Goal: Task Accomplishment & Management: Use online tool/utility

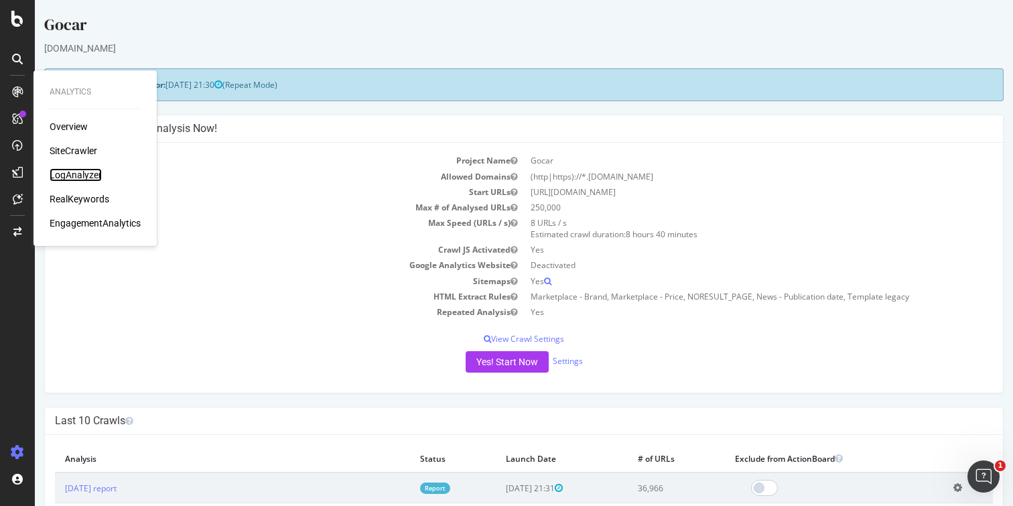
click at [76, 177] on div "LogAnalyzer" at bounding box center [76, 174] width 52 height 13
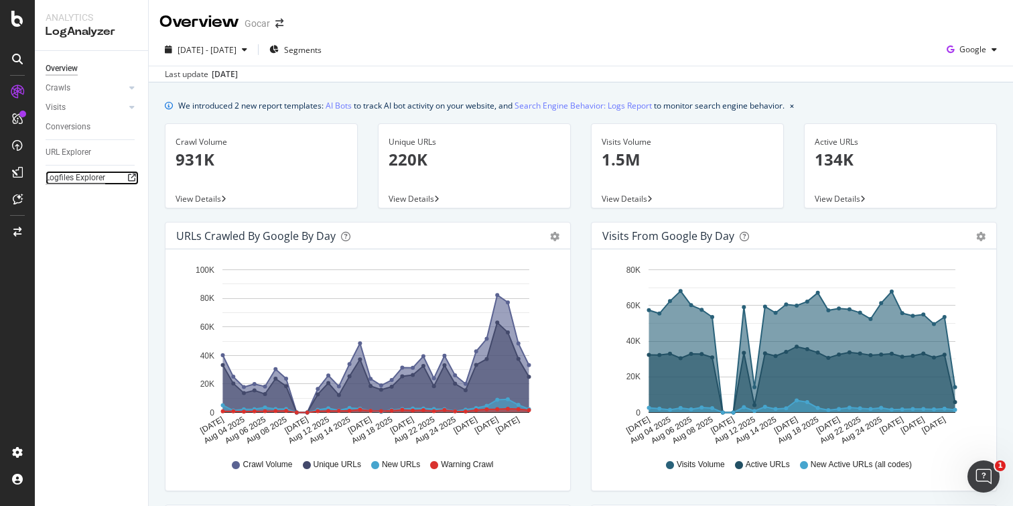
click at [77, 181] on div "Logfiles Explorer" at bounding box center [76, 178] width 60 height 14
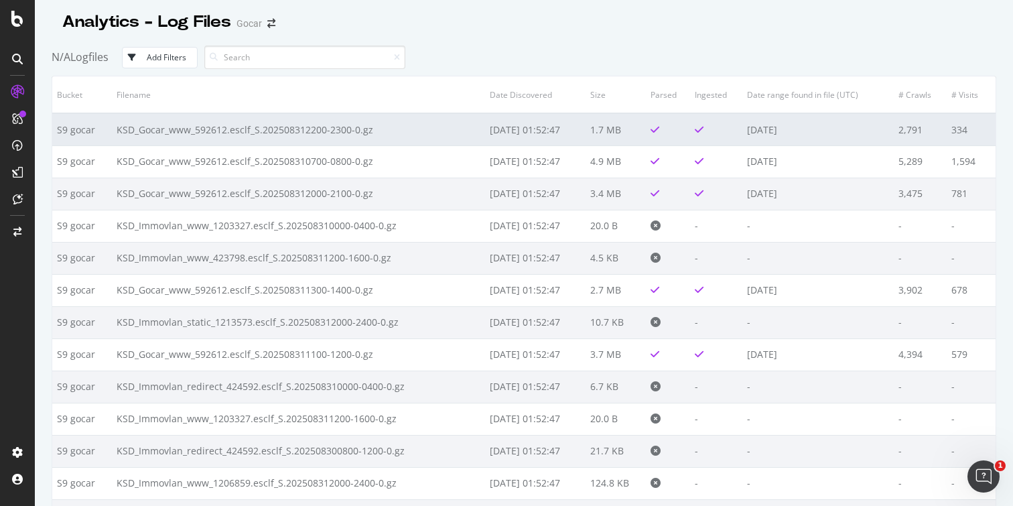
click at [434, 131] on td "KSD_Gocar_www_592612.esclf_S.202508312200-2300-0.gz" at bounding box center [298, 129] width 373 height 32
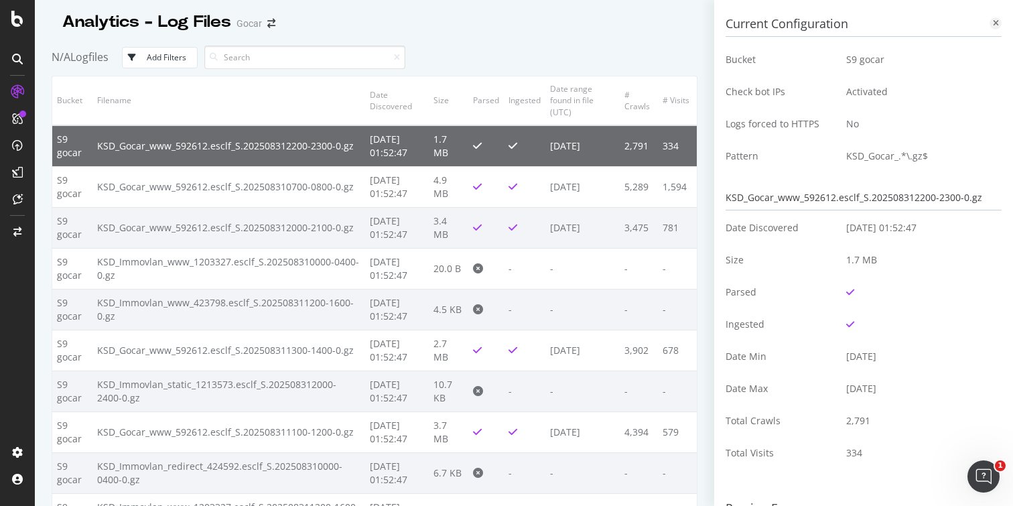
click at [995, 25] on icon at bounding box center [996, 23] width 6 height 8
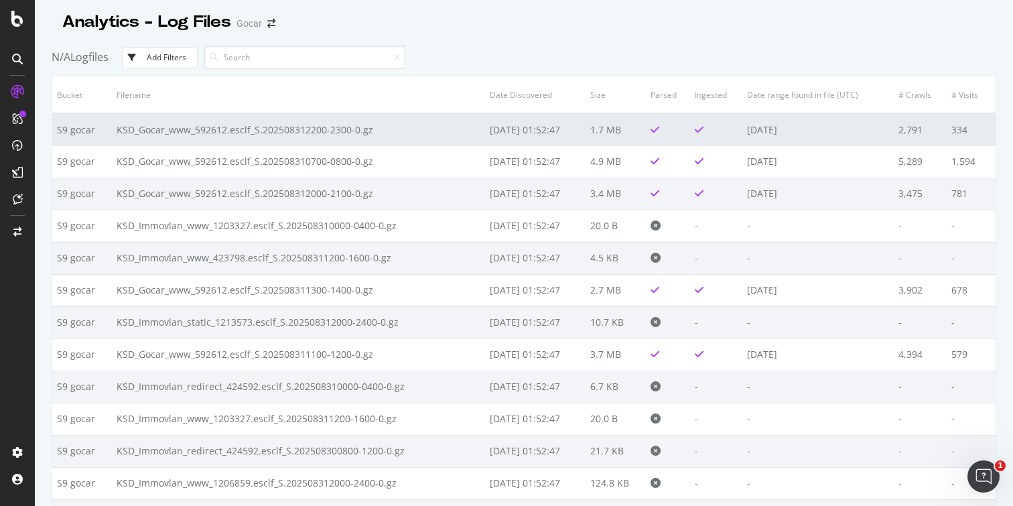
click at [813, 124] on td "2025-08-31" at bounding box center [817, 129] width 151 height 32
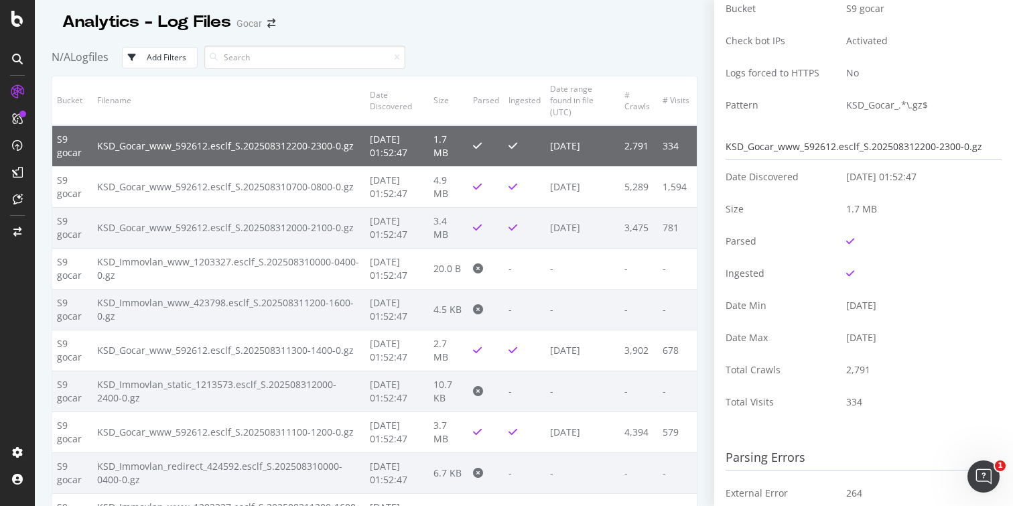
scroll to position [63, 0]
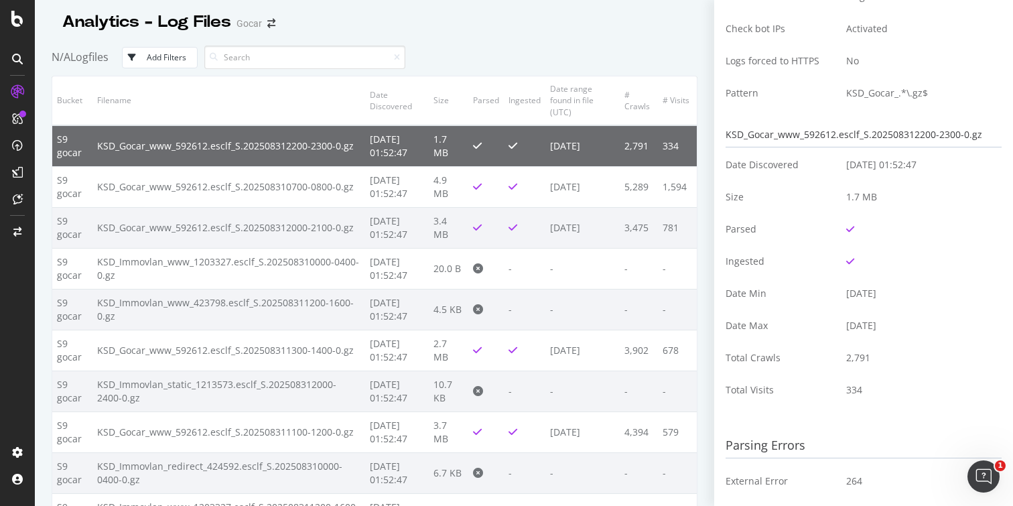
click at [881, 135] on div "KSD_Gocar_www_592612.esclf_S.202508312200-2300-0.gz" at bounding box center [864, 135] width 276 height 25
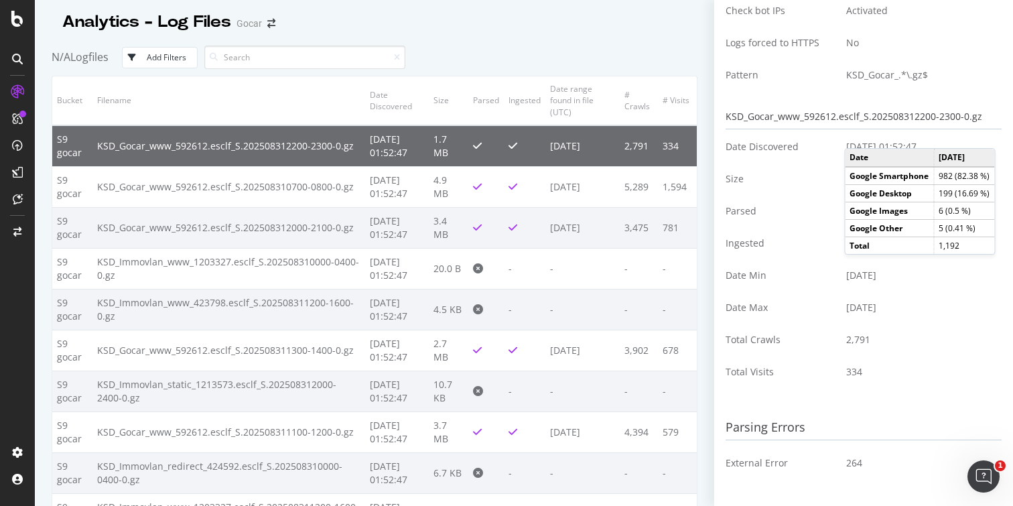
scroll to position [0, 0]
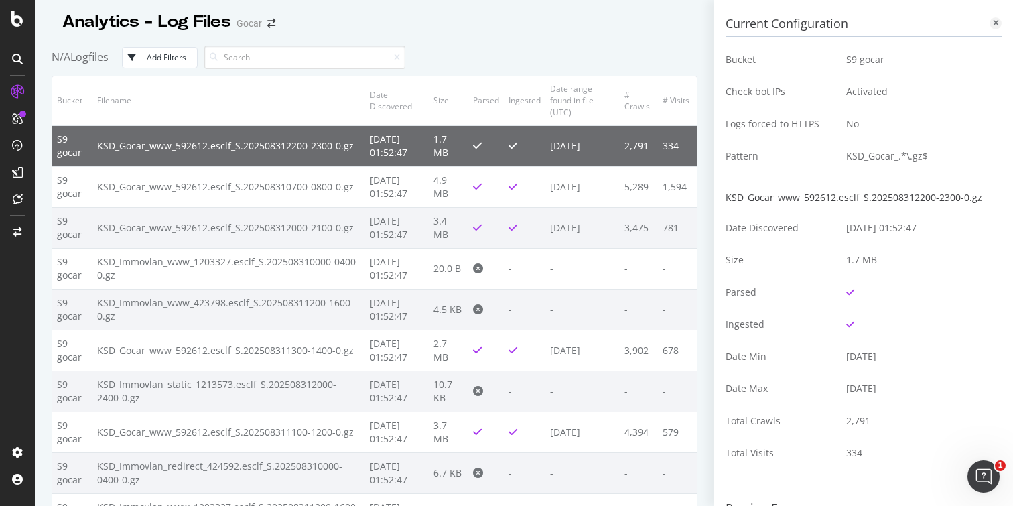
click at [996, 25] on icon at bounding box center [996, 23] width 6 height 8
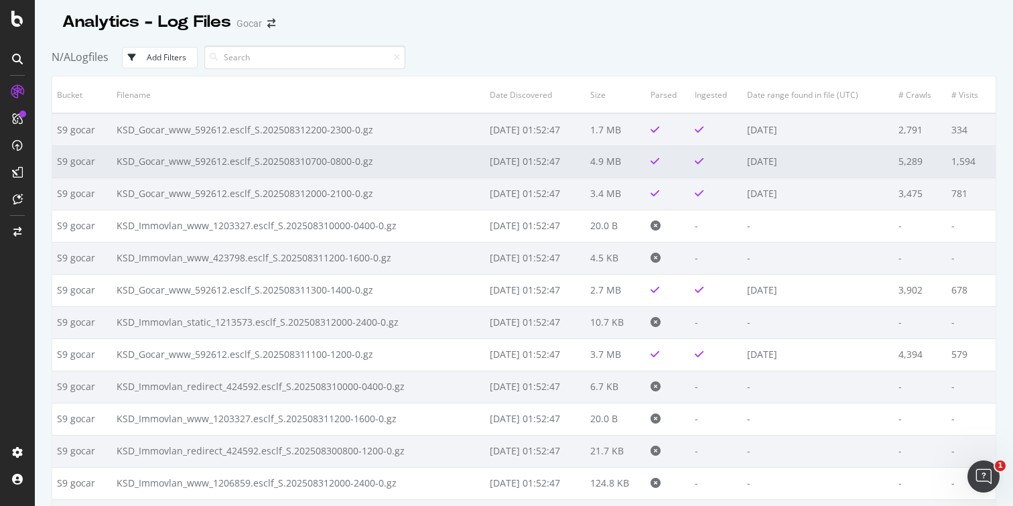
click at [422, 158] on td "KSD_Gocar_www_592612.esclf_S.202508310700-0800-0.gz" at bounding box center [298, 161] width 373 height 32
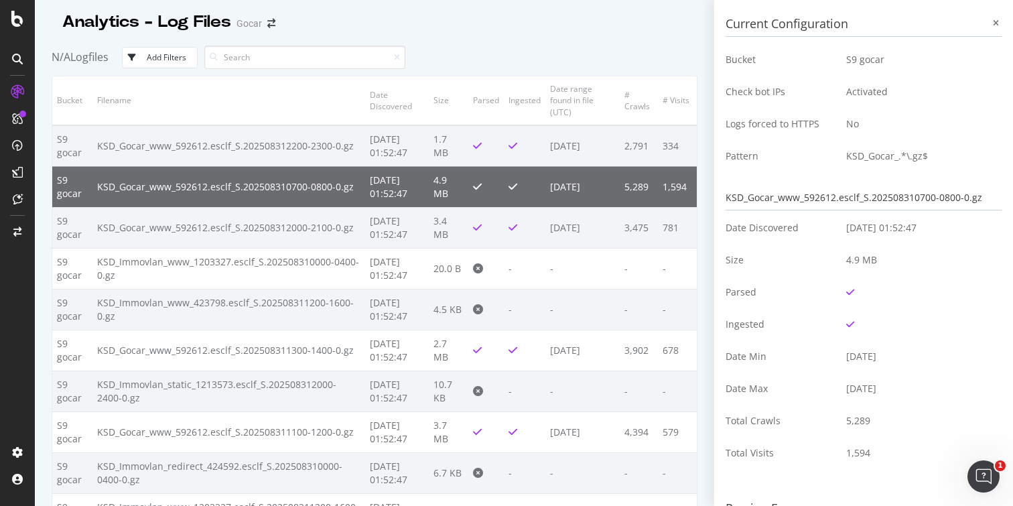
click at [834, 198] on div "KSD_Gocar_www_592612.esclf_S.202508310700-0800-0.gz" at bounding box center [864, 198] width 276 height 25
click at [892, 151] on td "KSD_Gocar_.*\.gz$" at bounding box center [918, 156] width 165 height 32
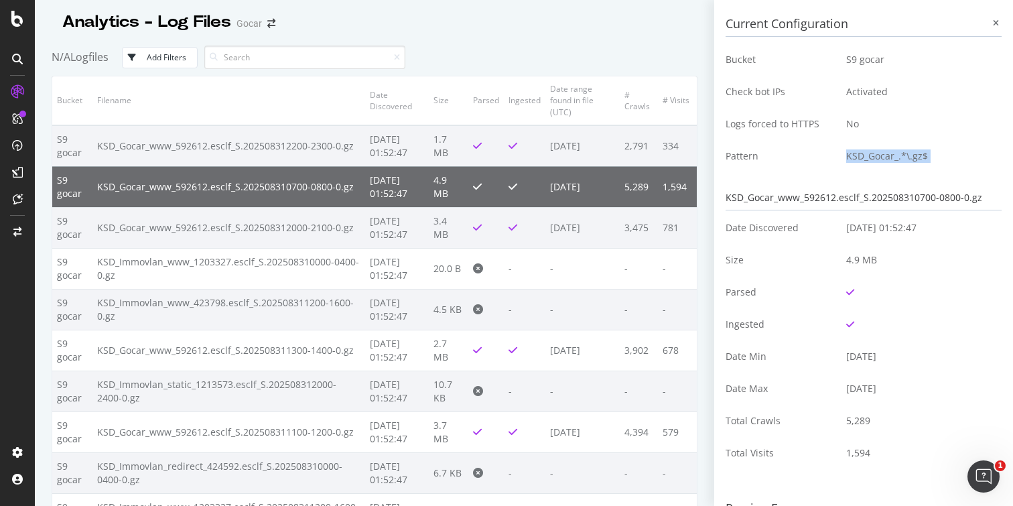
click at [892, 151] on td "KSD_Gocar_.*\.gz$" at bounding box center [918, 156] width 165 height 32
click at [817, 201] on div "KSD_Gocar_www_592612.esclf_S.202508310700-0800-0.gz" at bounding box center [864, 198] width 276 height 25
click at [320, 185] on td "KSD_Gocar_www_592612.esclf_S.202508310700-0800-0.gz" at bounding box center [228, 186] width 273 height 41
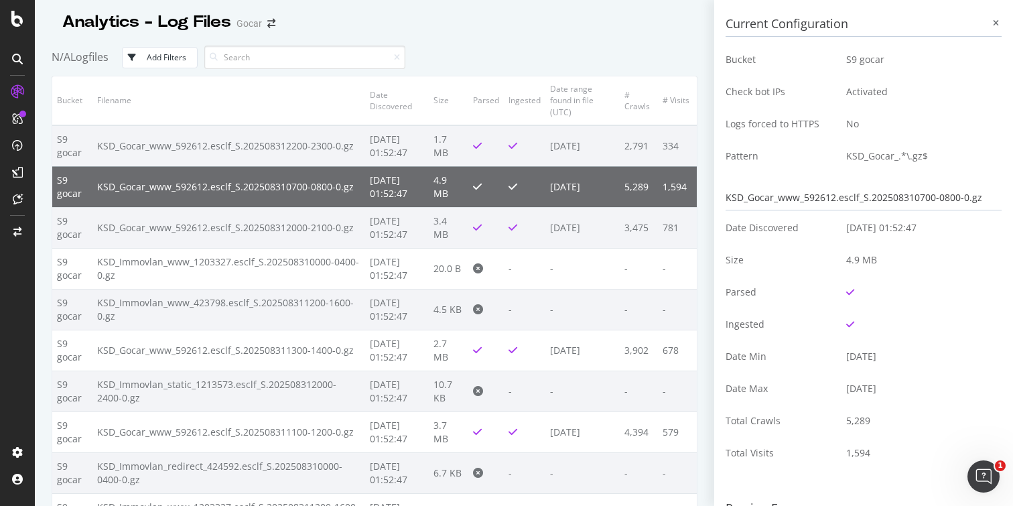
click at [853, 195] on div "KSD_Gocar_www_592612.esclf_S.202508310700-0800-0.gz" at bounding box center [864, 198] width 276 height 25
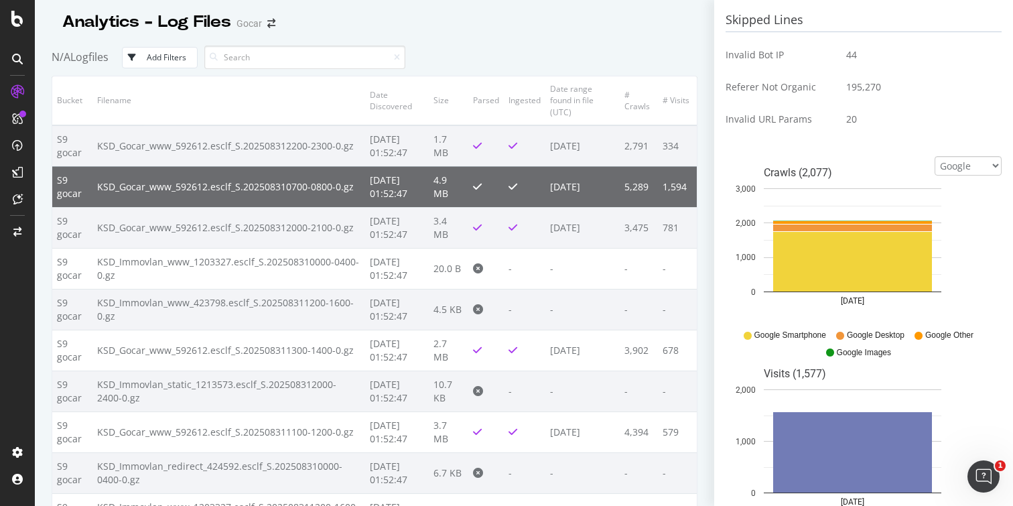
scroll to position [651, 0]
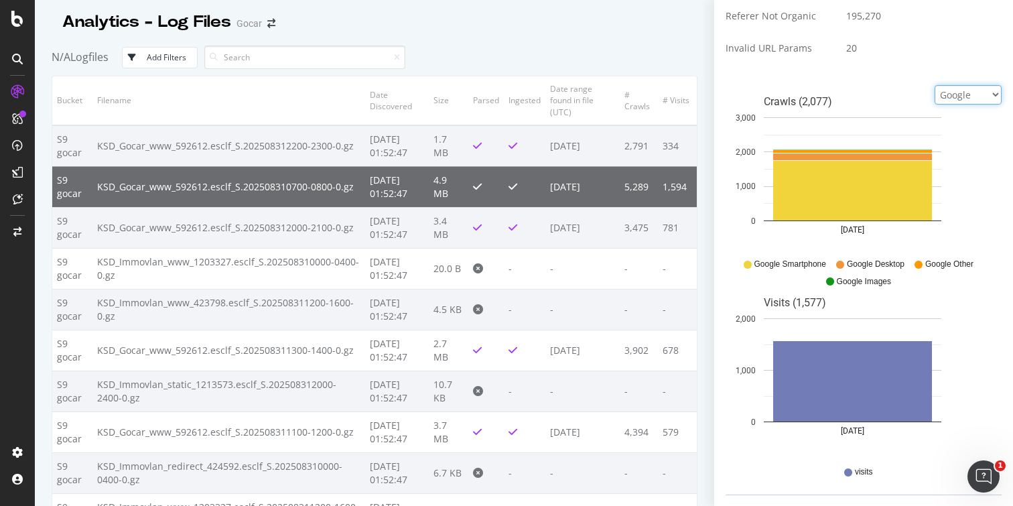
click at [951, 100] on select "Google Bing OpenAI Other AI Bots" at bounding box center [968, 94] width 67 height 19
click at [935, 94] on select "Google Bing OpenAI Other AI Bots" at bounding box center [968, 94] width 67 height 19
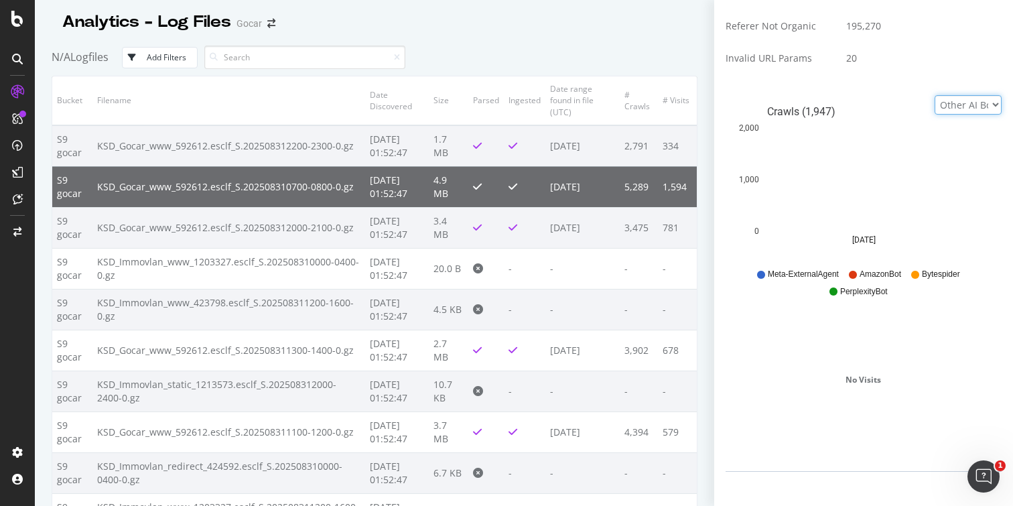
click at [968, 105] on select "Google Bing OpenAI Other AI Bots" at bounding box center [968, 104] width 67 height 19
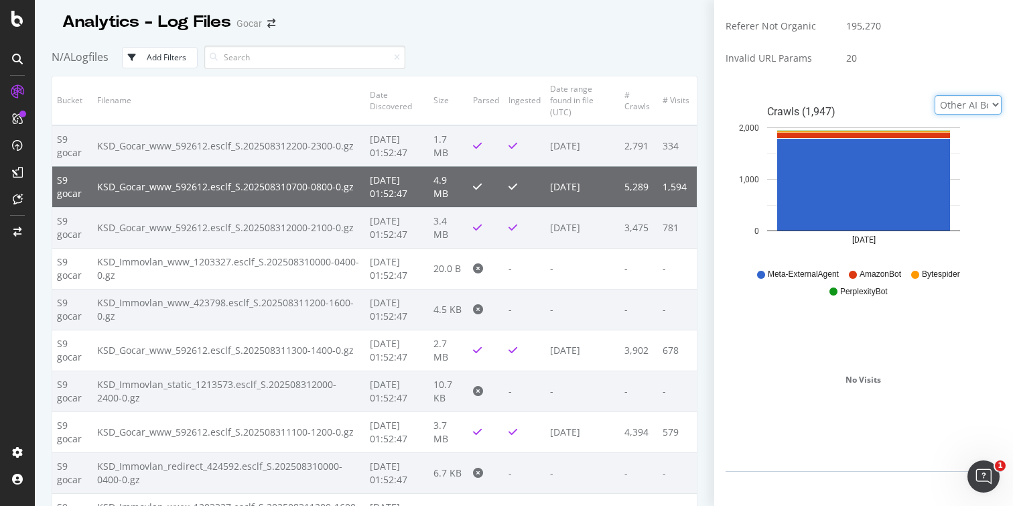
select select "google"
click at [935, 95] on select "Google Bing OpenAI Other AI Bots" at bounding box center [968, 104] width 67 height 19
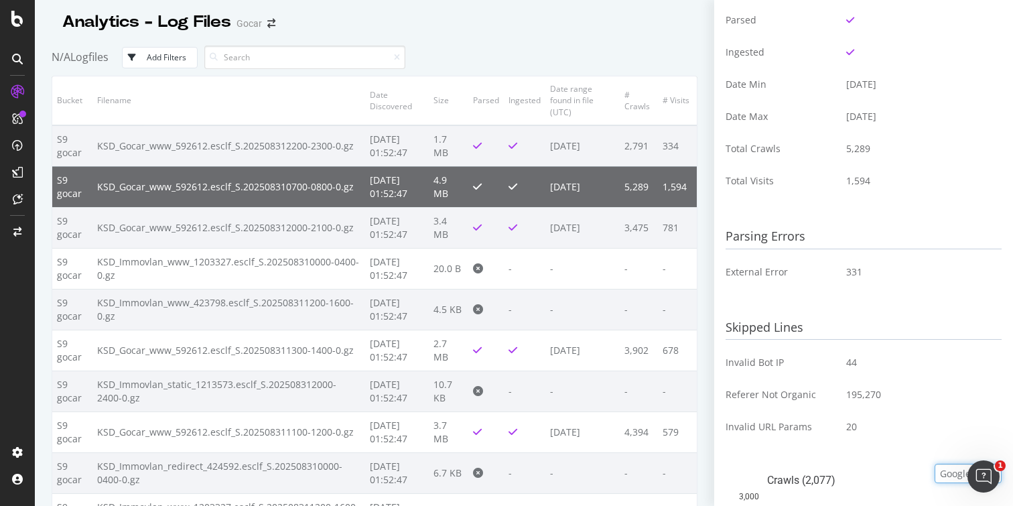
scroll to position [0, 0]
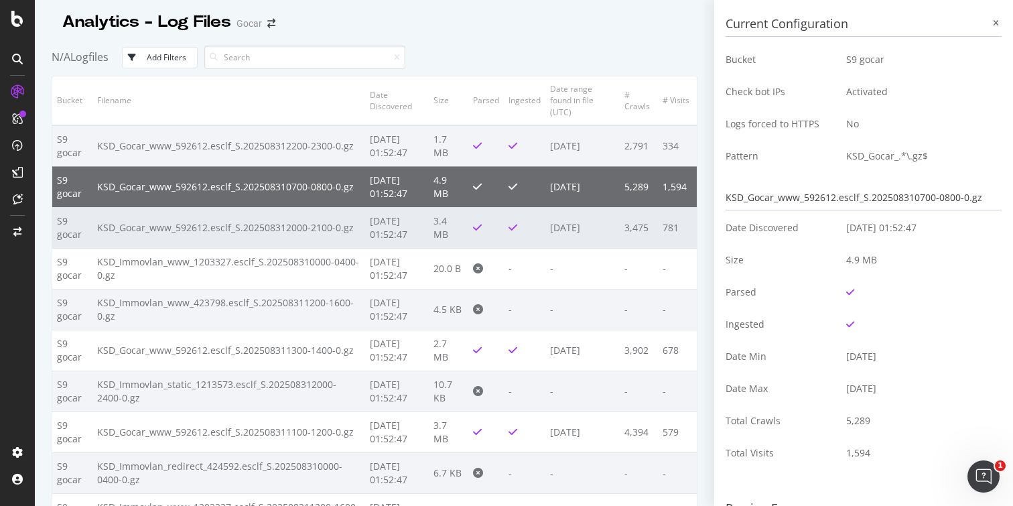
click at [402, 229] on td "2025-09-01 01:52:47" at bounding box center [397, 227] width 64 height 41
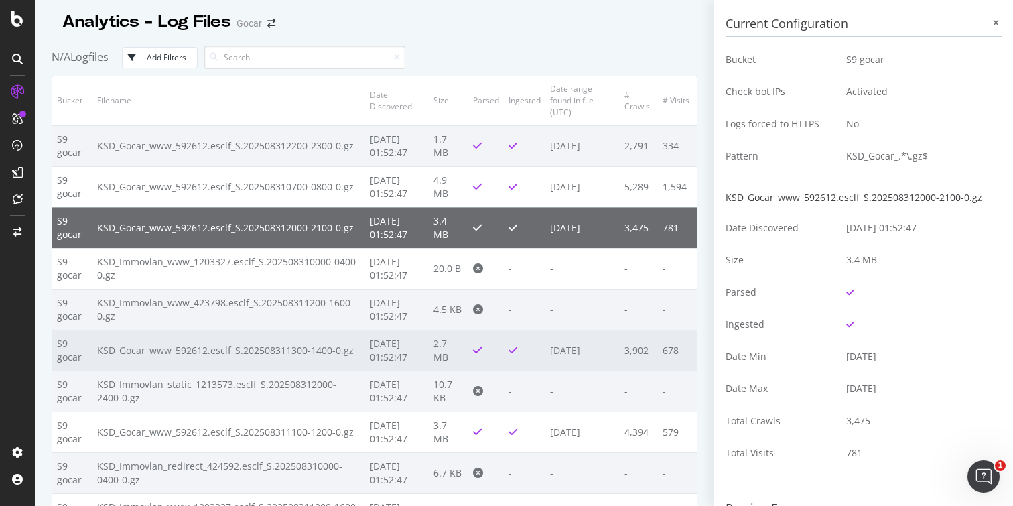
click at [400, 359] on td "2025-09-01 01:52:47" at bounding box center [397, 350] width 64 height 41
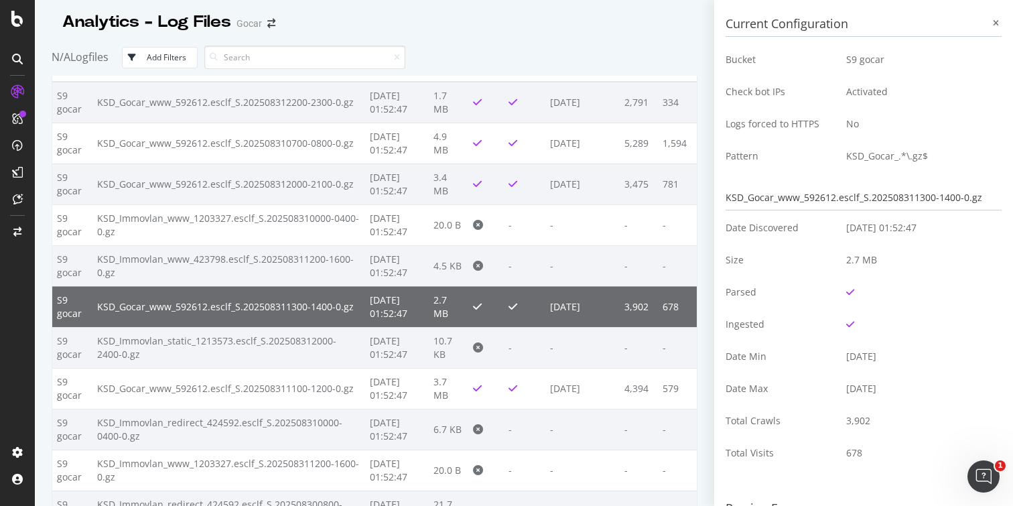
scroll to position [54, 0]
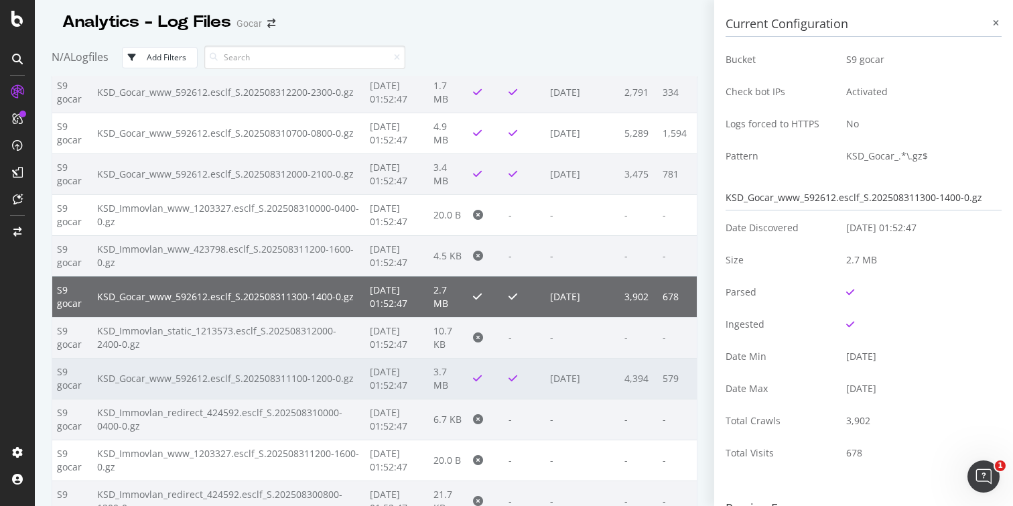
click at [394, 381] on td "2025-09-01 01:52:47" at bounding box center [397, 378] width 64 height 41
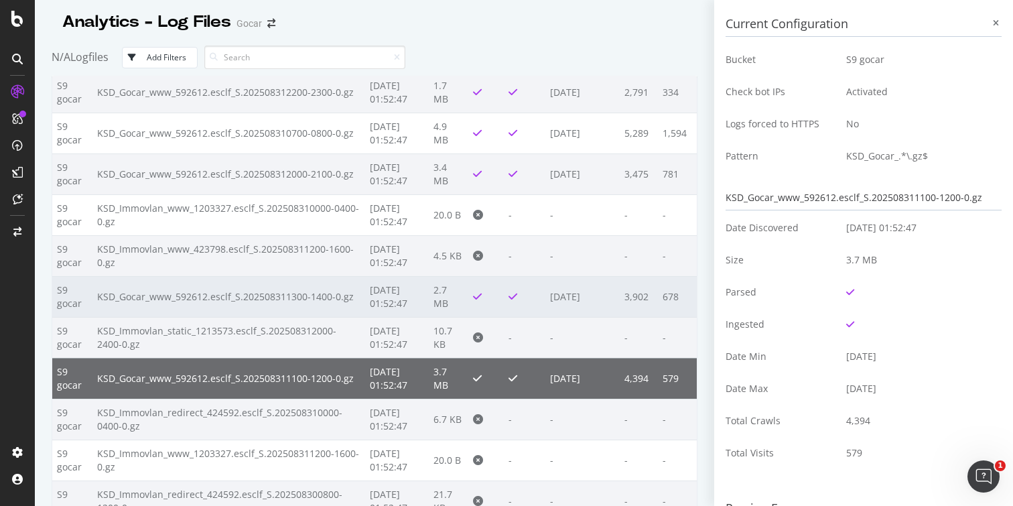
click at [401, 295] on td "2025-09-01 01:52:47" at bounding box center [397, 296] width 64 height 41
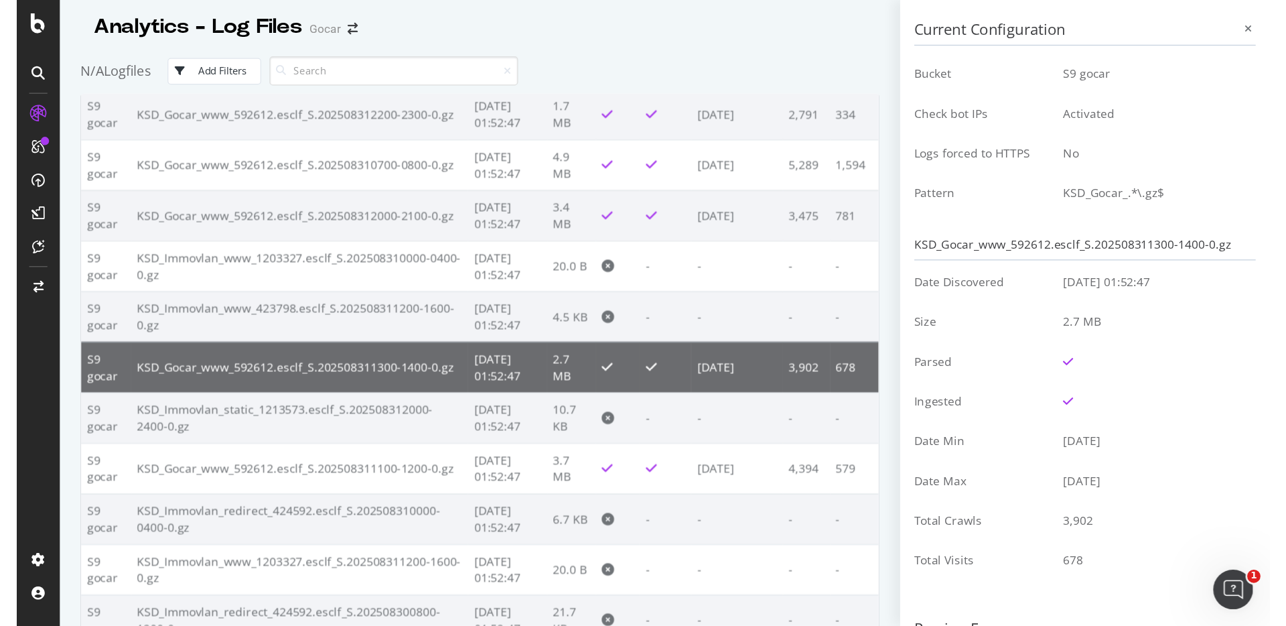
scroll to position [0, 0]
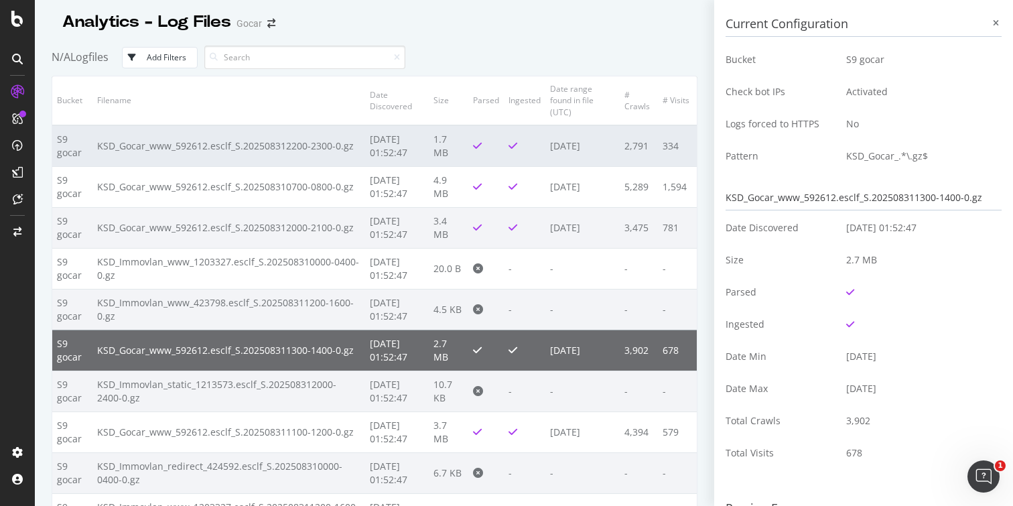
click at [429, 155] on td "2025-09-01 01:52:47" at bounding box center [397, 146] width 64 height 42
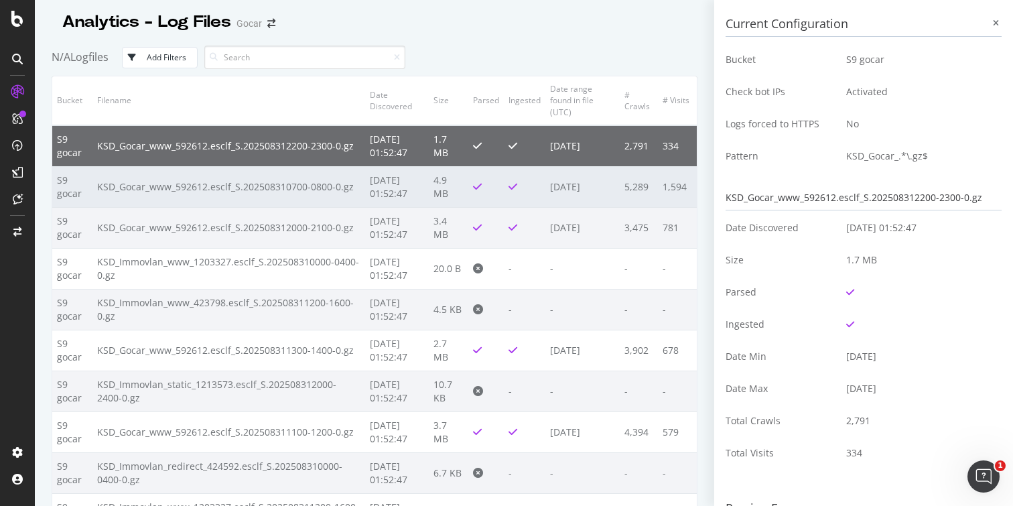
click at [418, 179] on td "2025-09-01 01:52:47" at bounding box center [397, 186] width 64 height 41
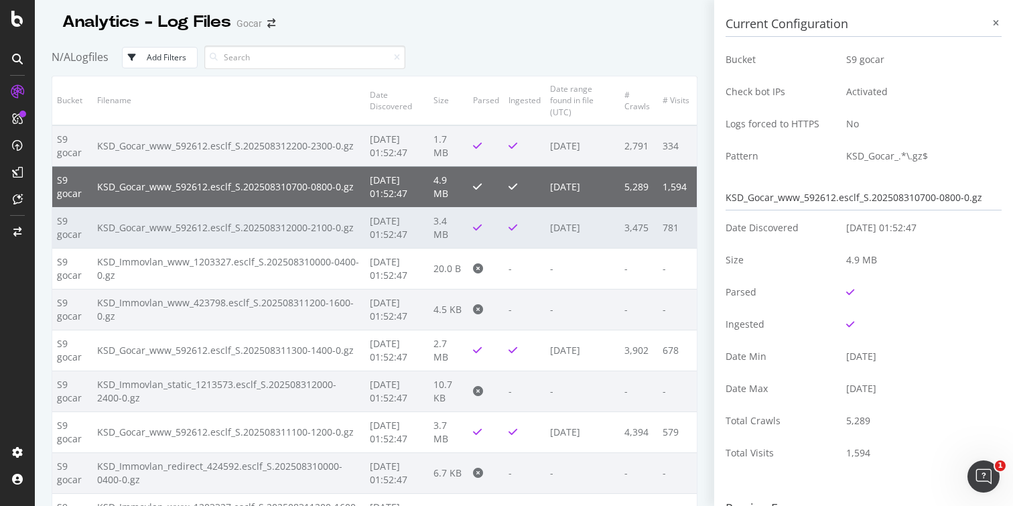
click at [415, 211] on td "2025-09-01 01:52:47" at bounding box center [397, 227] width 64 height 41
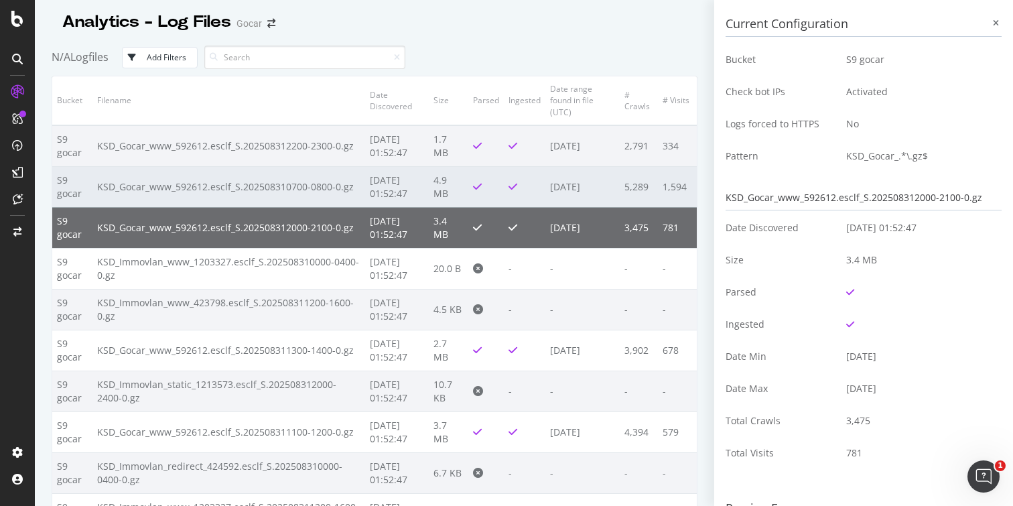
click at [417, 184] on td "2025-09-01 01:52:47" at bounding box center [397, 186] width 64 height 41
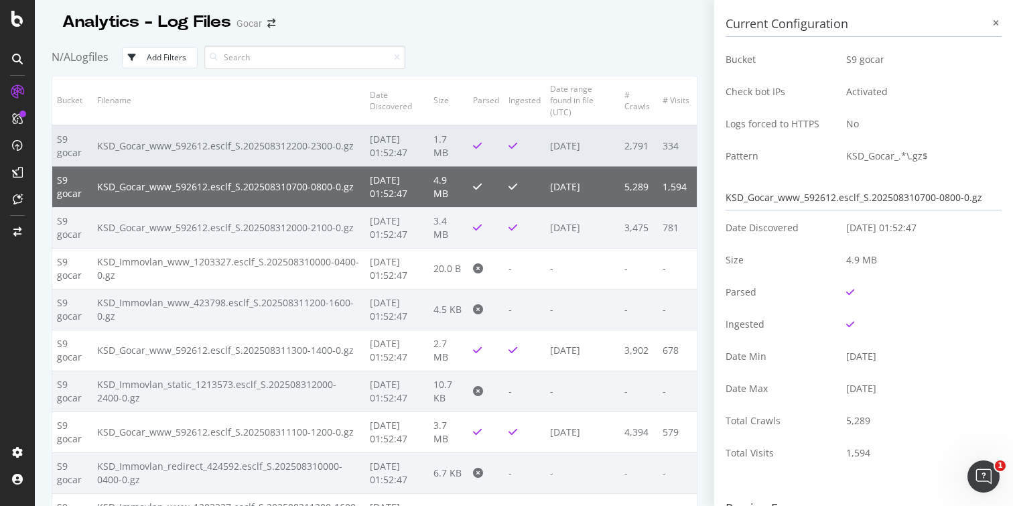
click at [415, 148] on td "2025-09-01 01:52:47" at bounding box center [397, 146] width 64 height 42
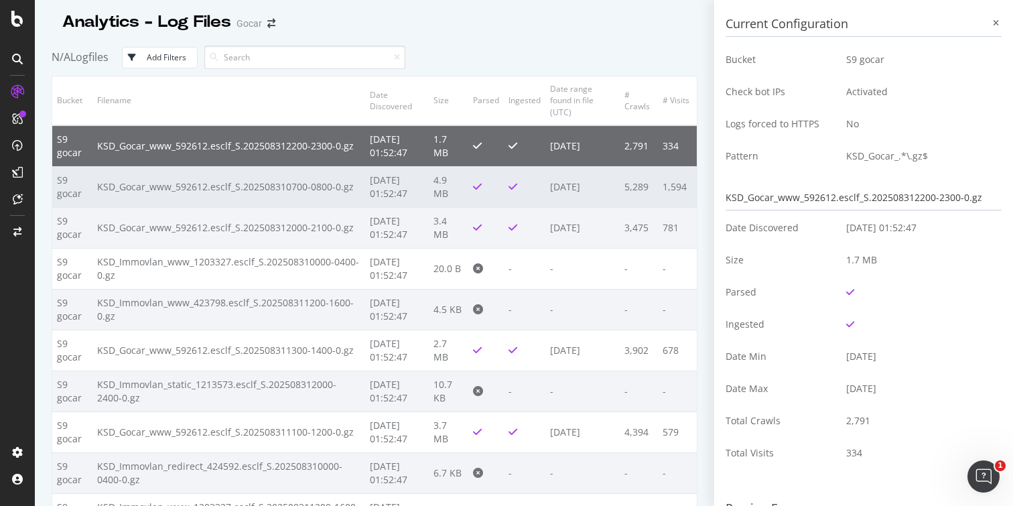
click at [411, 174] on td "2025-09-01 01:52:47" at bounding box center [397, 186] width 64 height 41
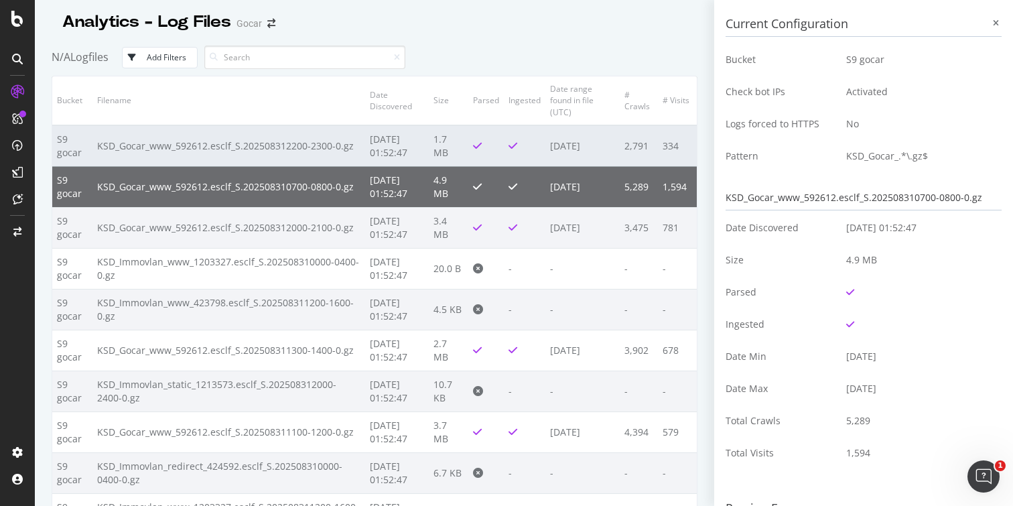
click at [411, 153] on td "2025-09-01 01:52:47" at bounding box center [397, 146] width 64 height 42
